Goal: Task Accomplishment & Management: Manage account settings

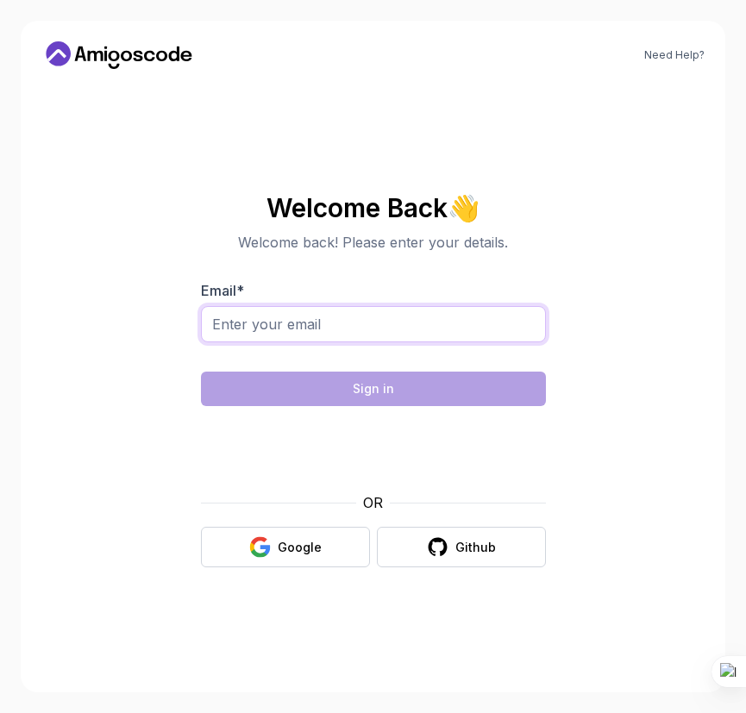
drag, startPoint x: 0, startPoint y: 0, endPoint x: 383, endPoint y: 326, distance: 502.6
click at [383, 326] on input "Email *" at bounding box center [373, 324] width 345 height 36
type input "[EMAIL_ADDRESS][DOMAIN_NAME]"
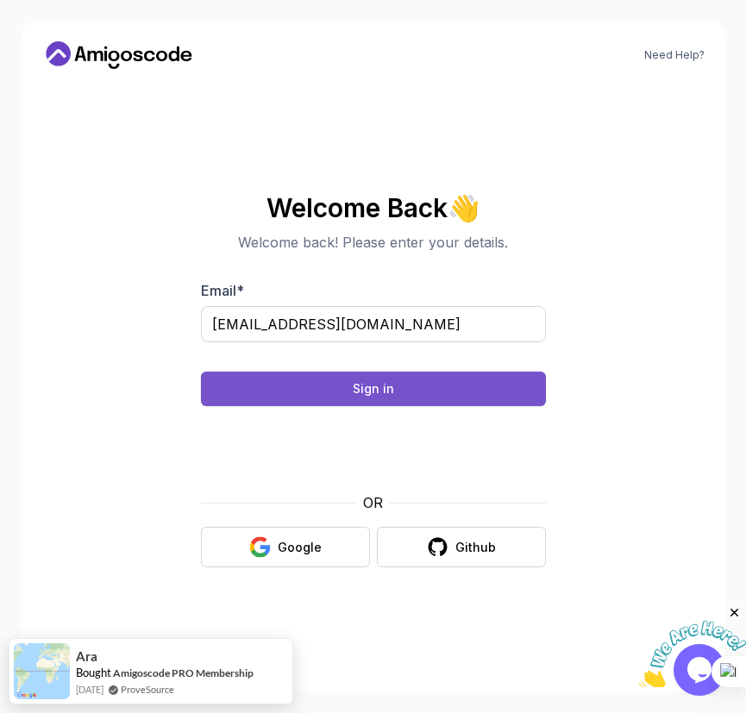
click at [435, 383] on button "Sign in" at bounding box center [373, 388] width 345 height 34
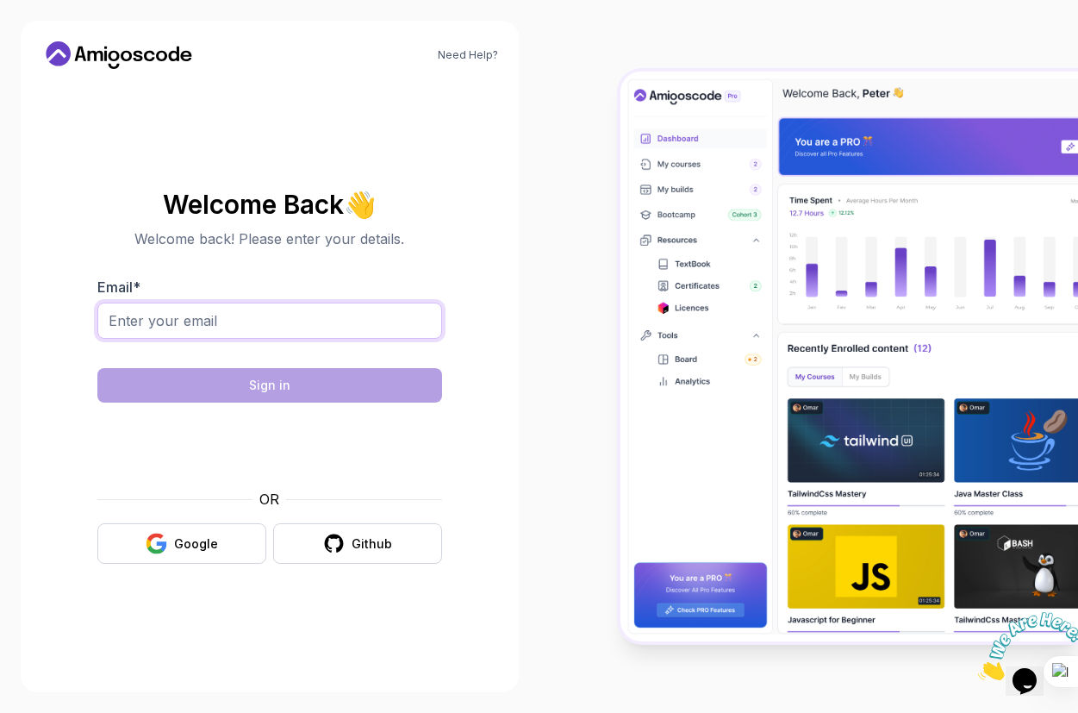
click at [226, 328] on input "Email *" at bounding box center [269, 321] width 345 height 36
type input "[EMAIL_ADDRESS][DOMAIN_NAME]"
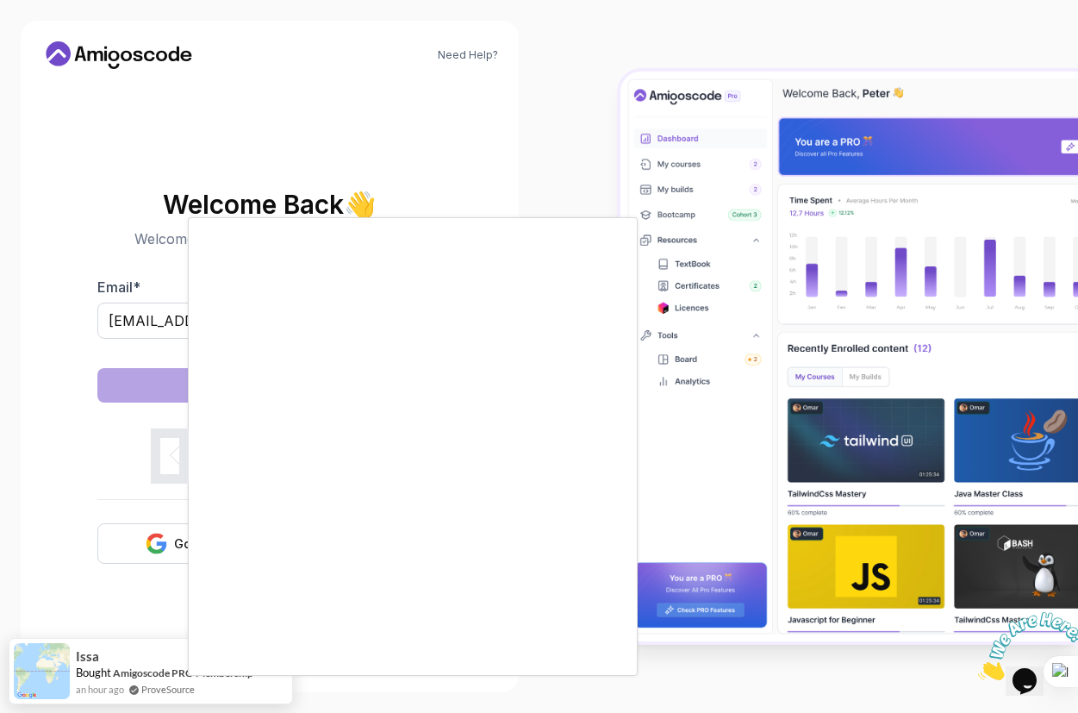
click at [760, 230] on body "Need Help? Welcome Back 👋 Welcome back! Please enter your details. Email * mgit…" at bounding box center [539, 356] width 1078 height 713
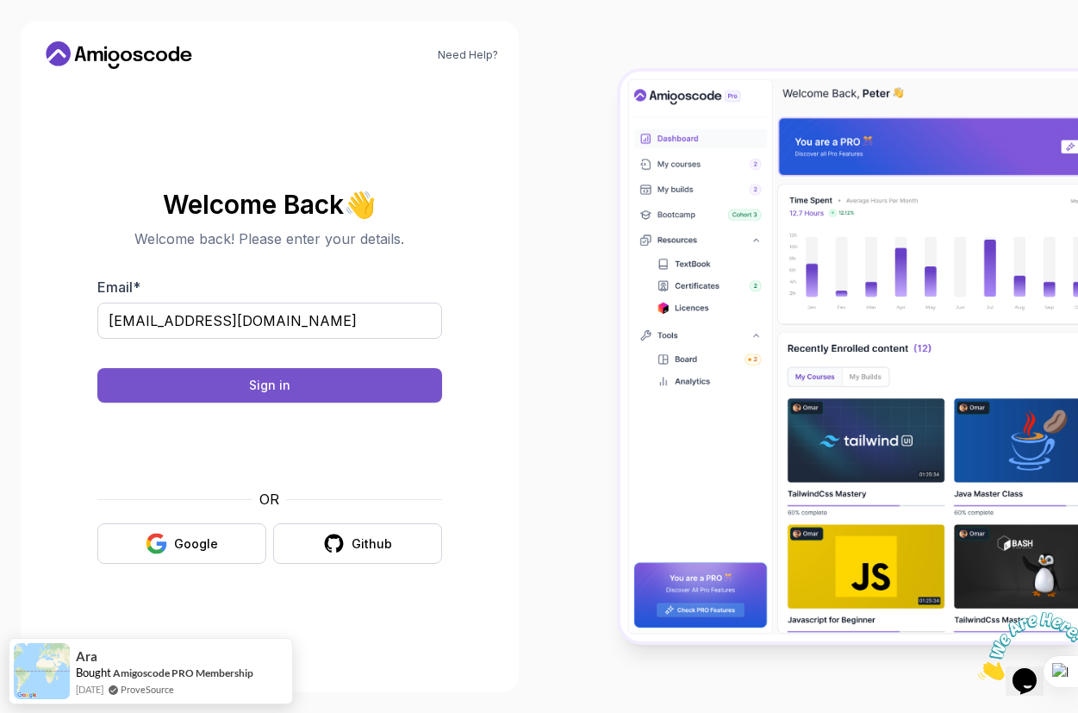
click at [305, 385] on button "Sign in" at bounding box center [269, 385] width 345 height 34
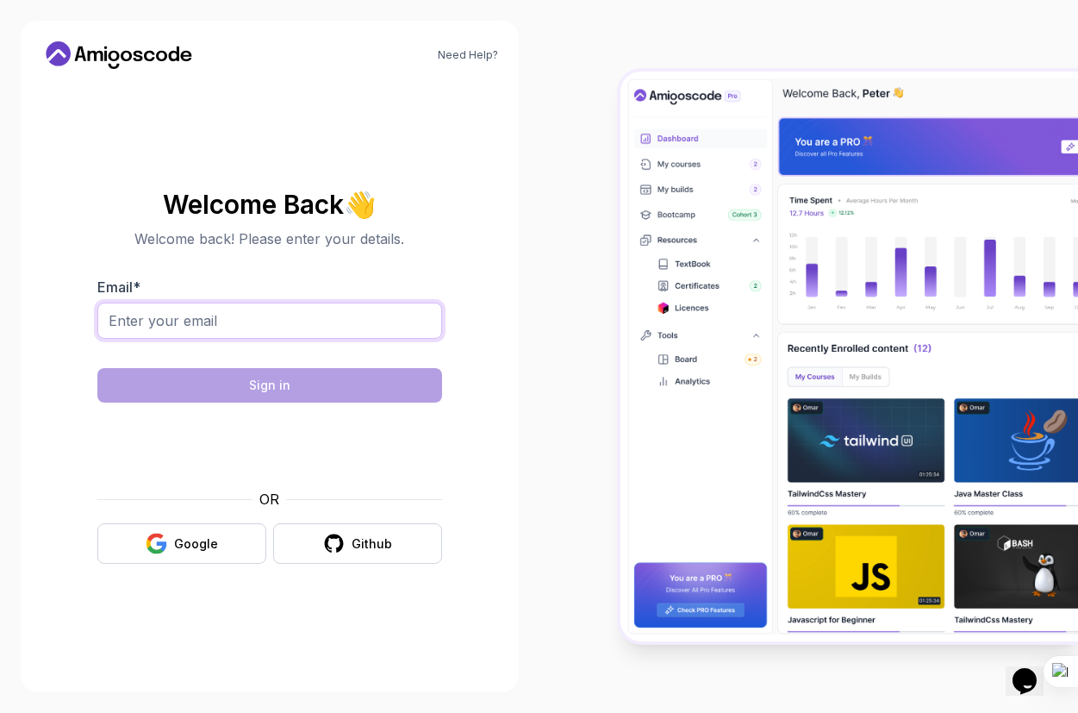
click at [177, 316] on input "Email *" at bounding box center [269, 321] width 345 height 36
type input "[EMAIL_ADDRESS][DOMAIN_NAME]"
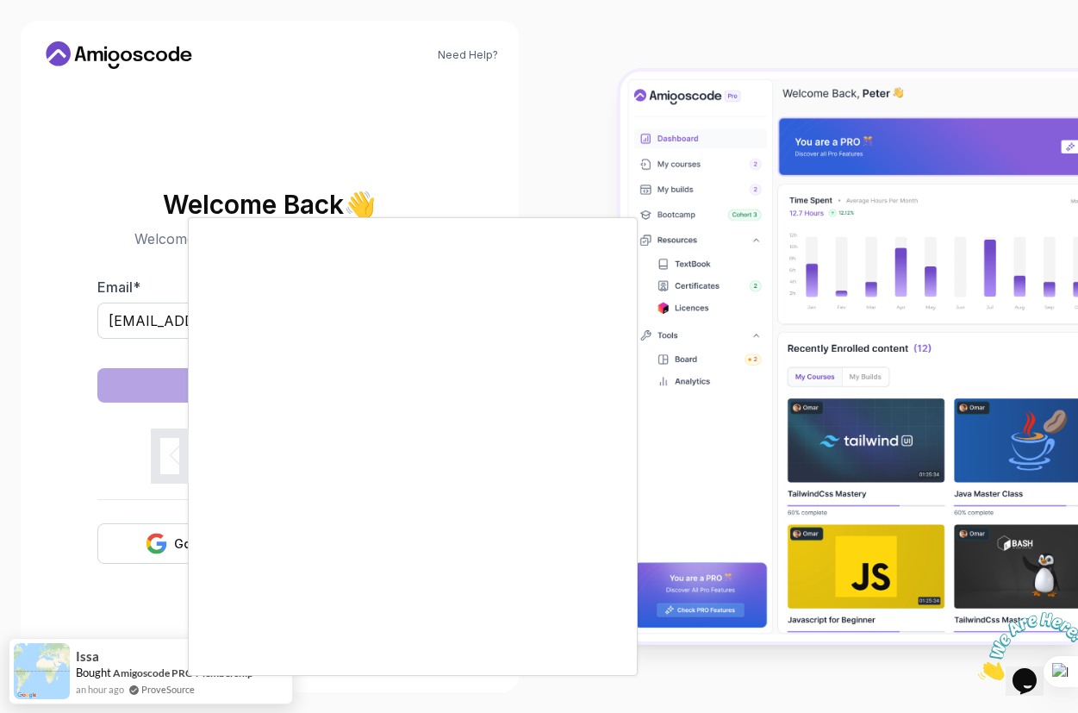
click at [758, 230] on body "Need Help? Welcome Back 👋 Welcome back! Please enter your details. Email * mgit…" at bounding box center [539, 356] width 1078 height 713
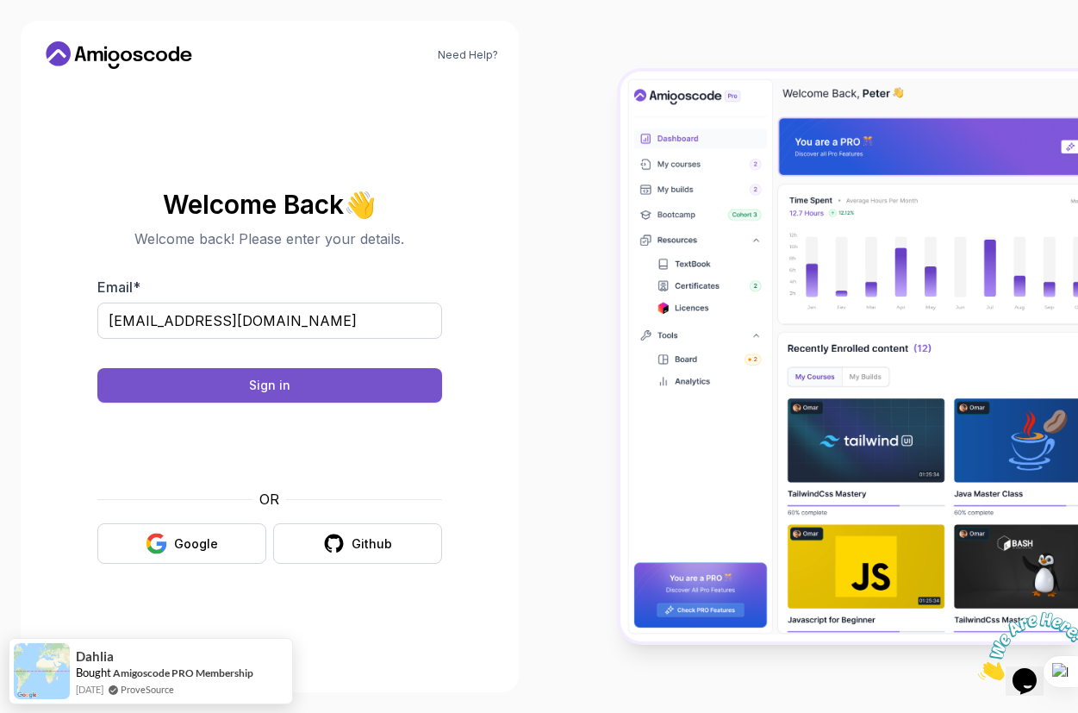
click at [311, 382] on button "Sign in" at bounding box center [269, 385] width 345 height 34
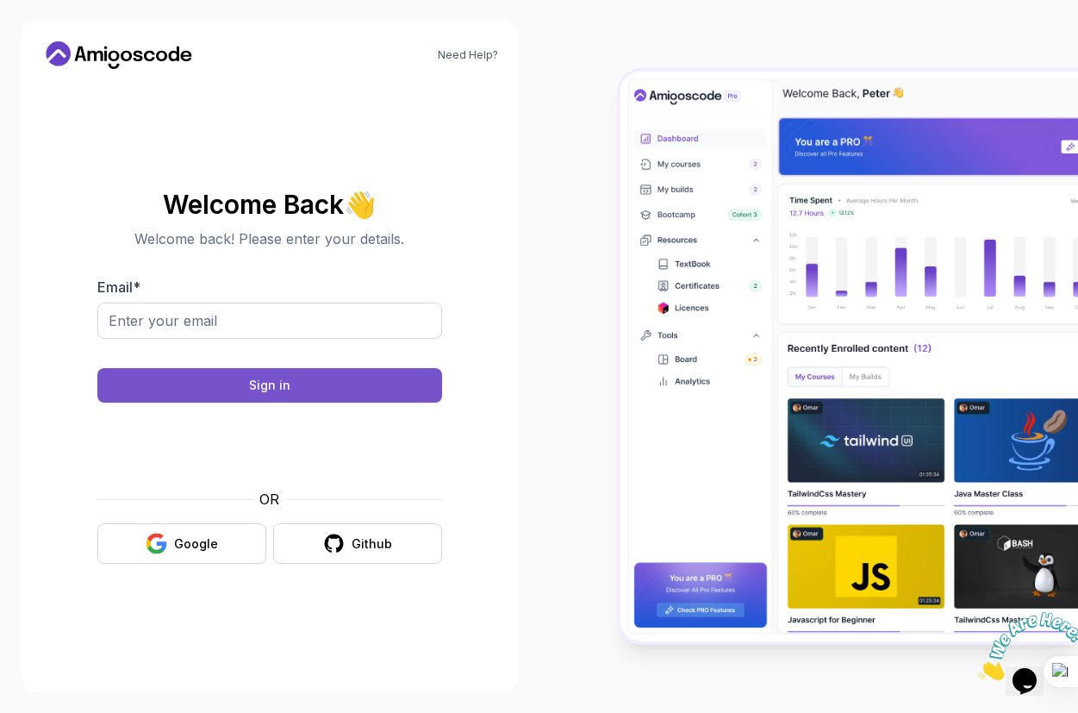
click at [319, 389] on button "Sign in" at bounding box center [269, 385] width 345 height 34
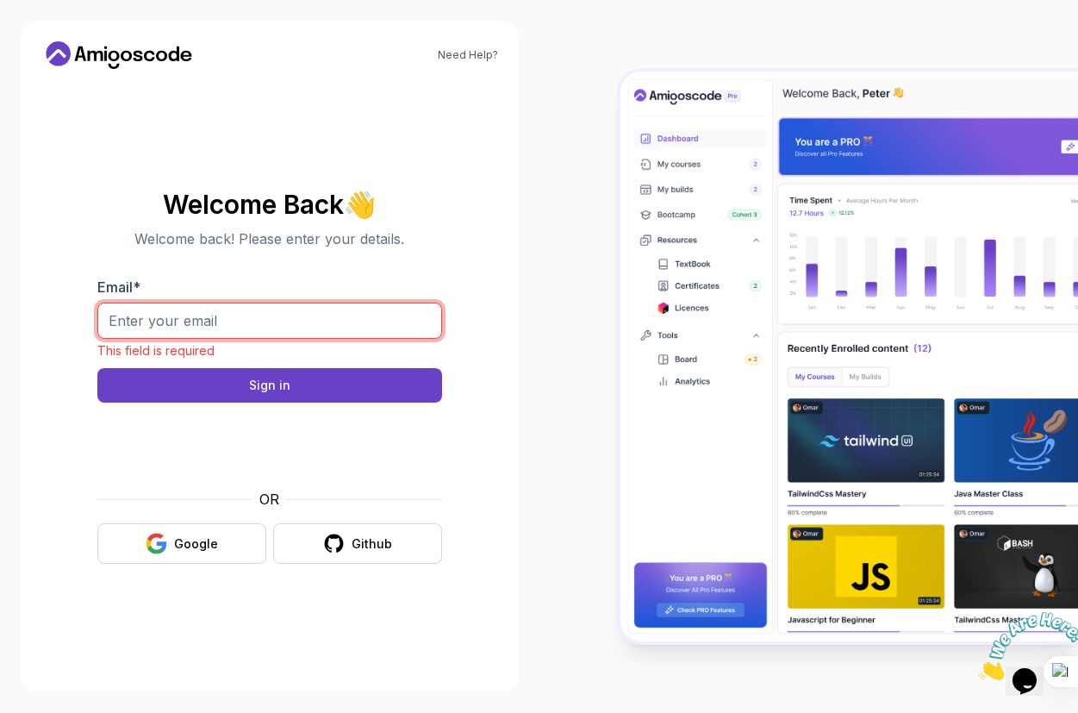
click at [218, 321] on input "Email *" at bounding box center [269, 321] width 345 height 36
type input "[EMAIL_ADDRESS][DOMAIN_NAME]"
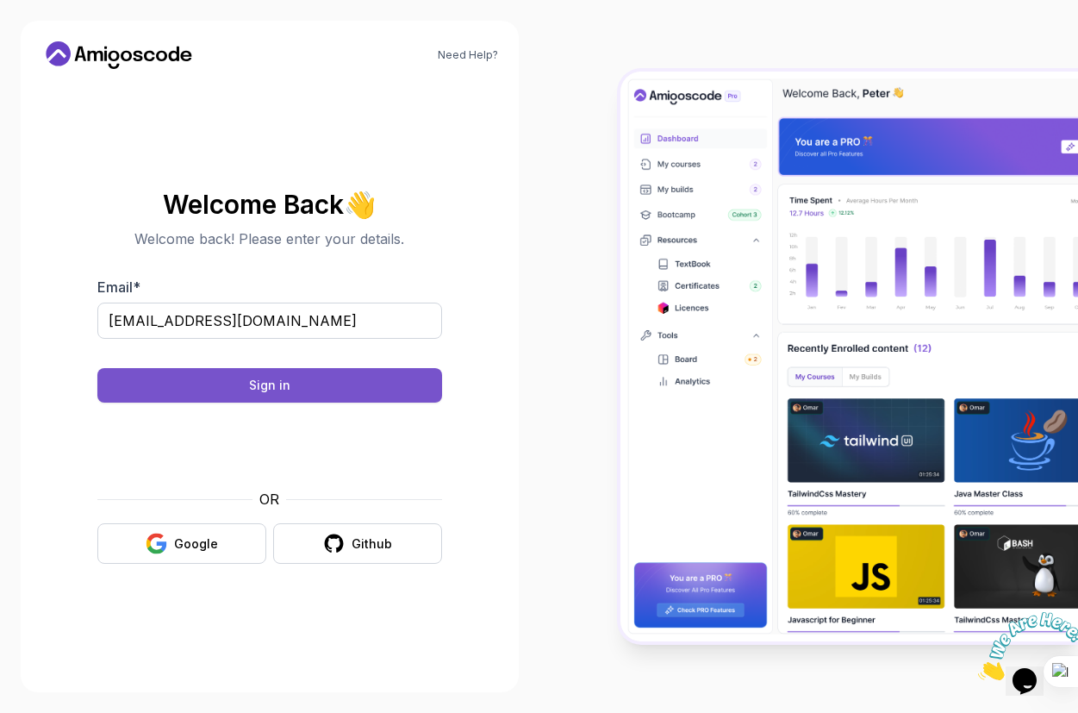
click at [299, 393] on button "Sign in" at bounding box center [269, 385] width 345 height 34
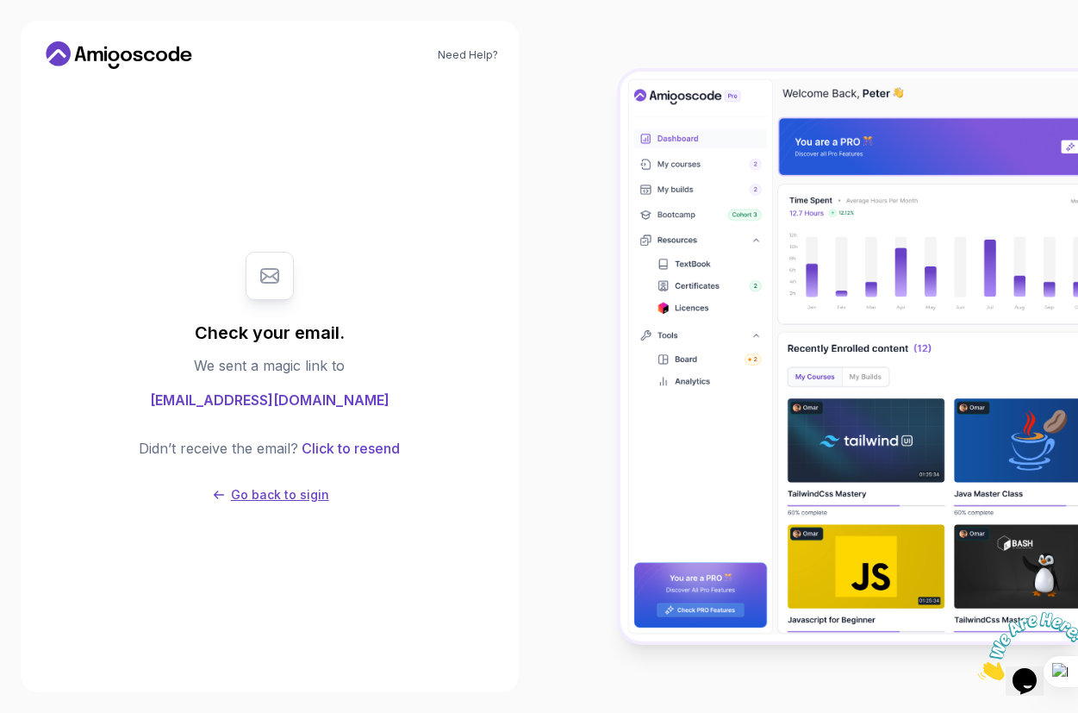
click at [263, 499] on p "Go back to sigin" at bounding box center [280, 494] width 98 height 17
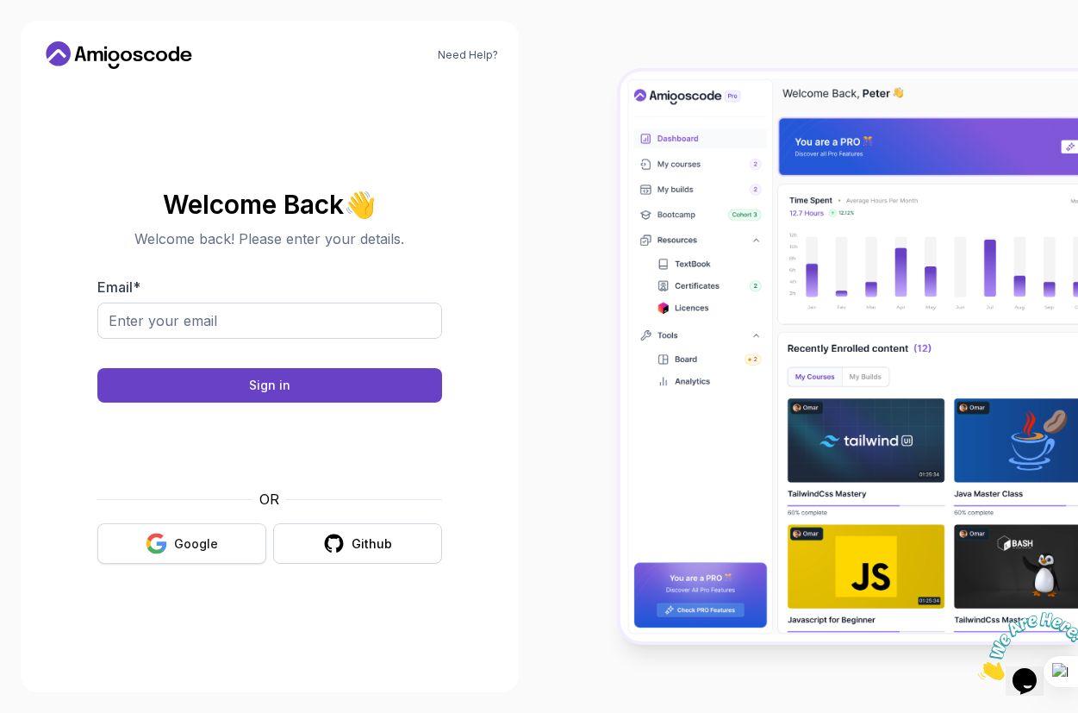
click at [196, 548] on div "Google" at bounding box center [196, 543] width 44 height 17
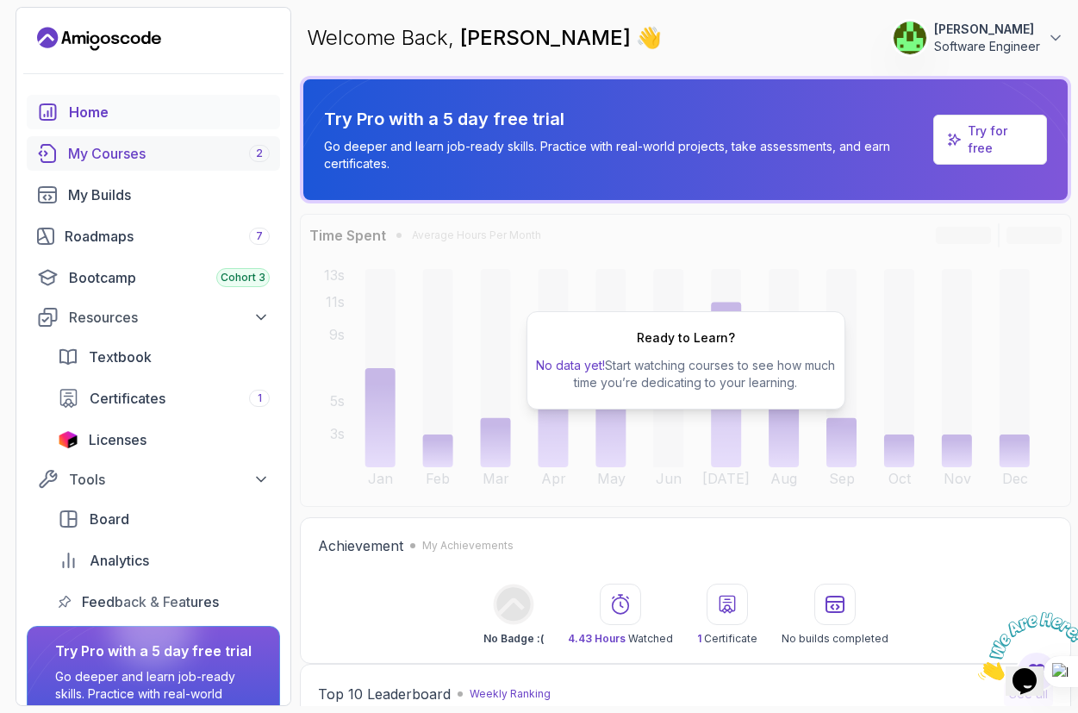
click at [135, 157] on div "My Courses 2" at bounding box center [169, 153] width 202 height 21
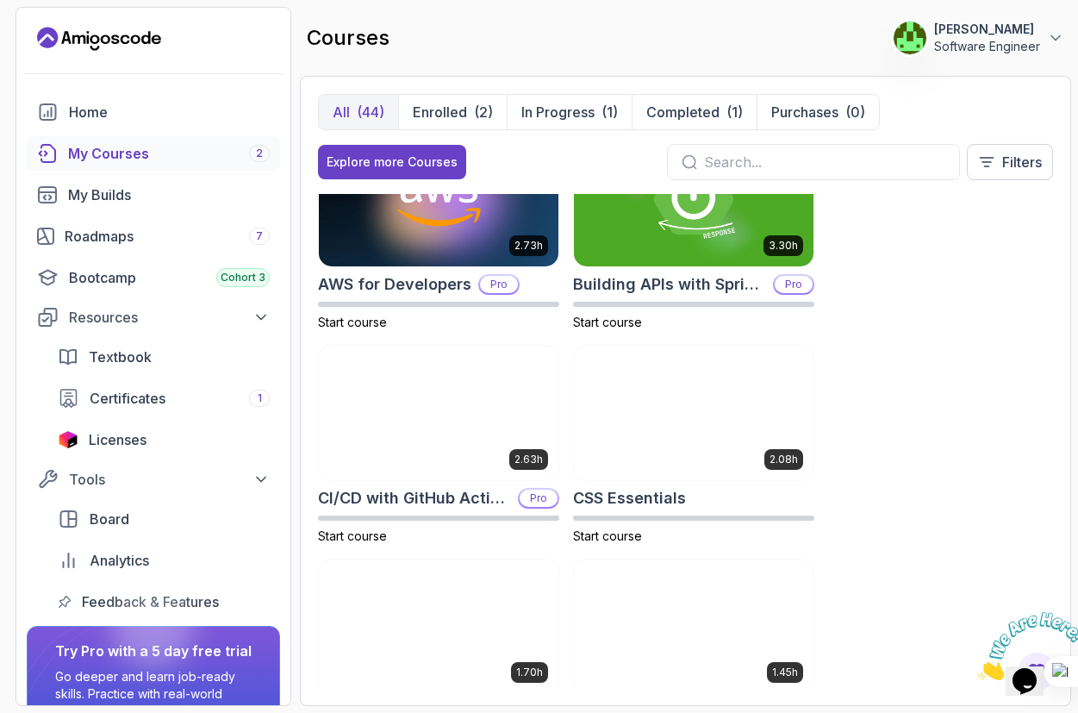
scroll to position [281, 0]
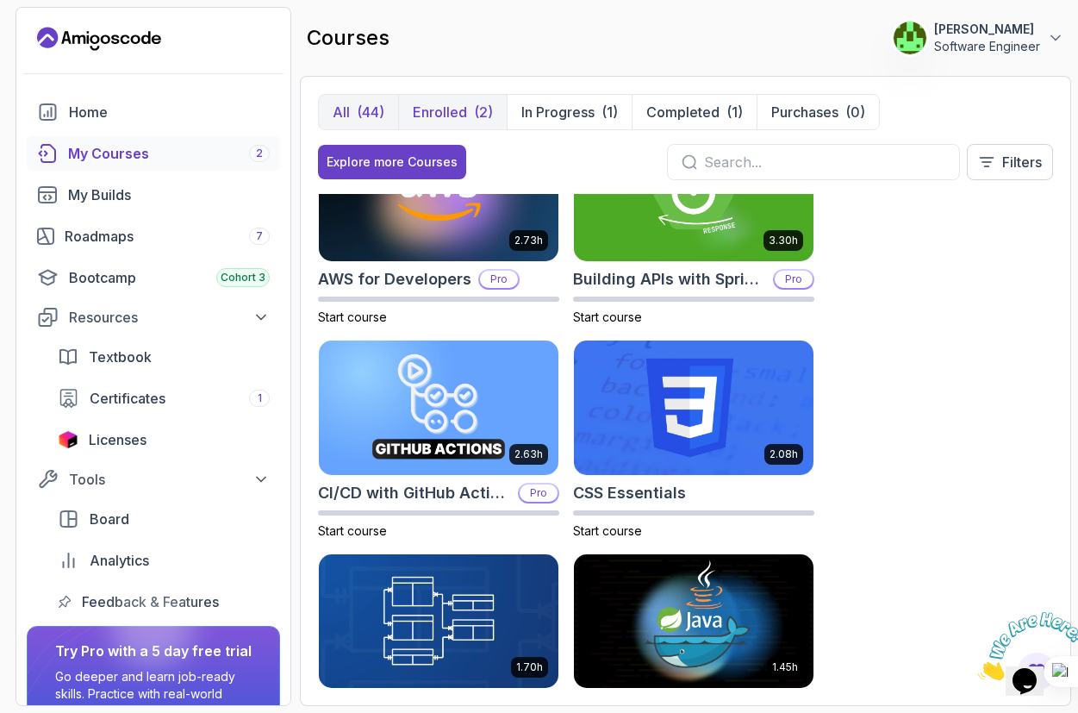
click at [456, 103] on p "Enrolled" at bounding box center [440, 112] width 54 height 21
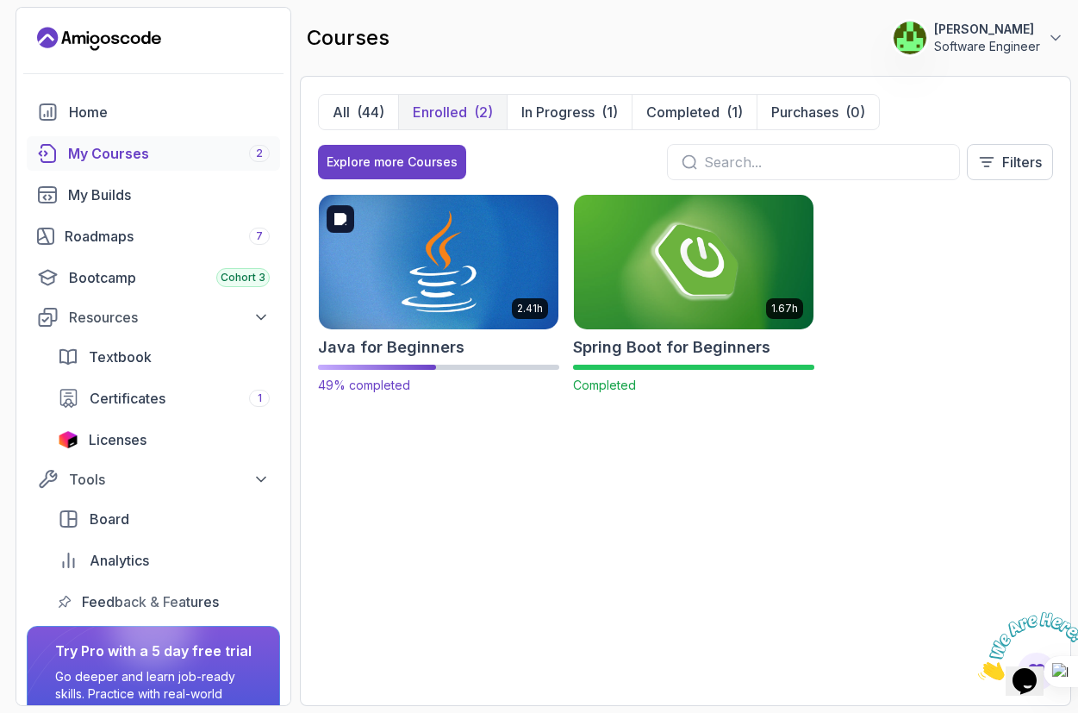
click at [460, 267] on img at bounding box center [439, 261] width 252 height 140
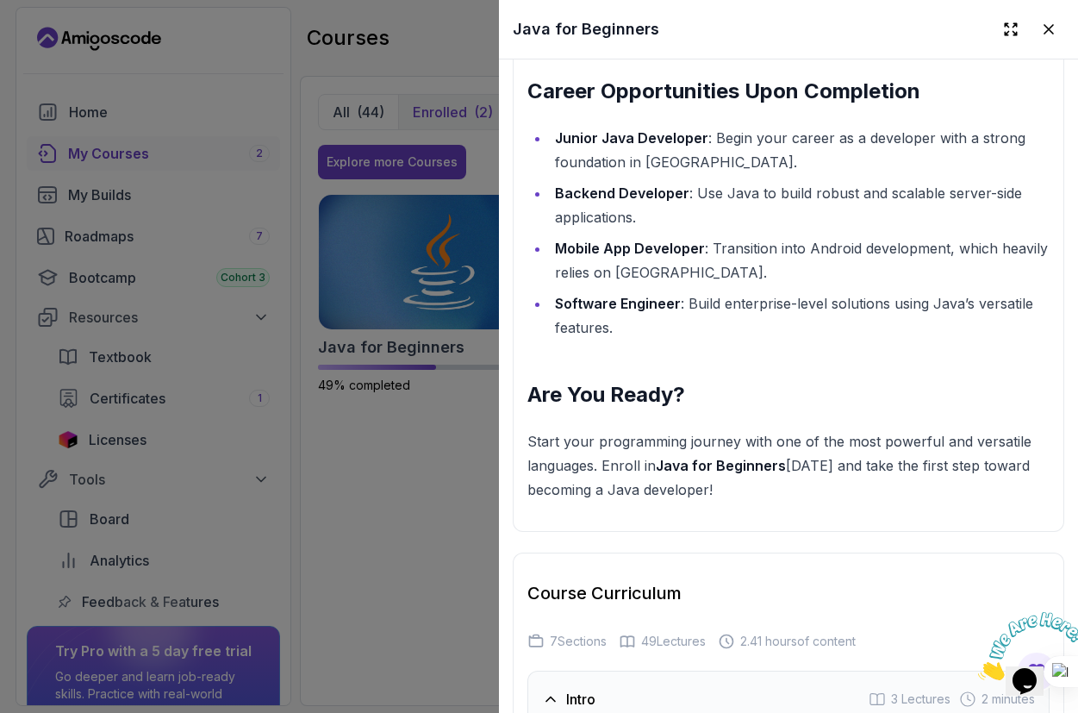
scroll to position [2639, 0]
